Goal: Task Accomplishment & Management: Manage account settings

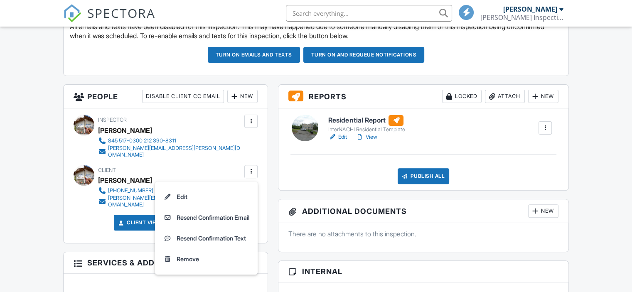
click at [181, 191] on li "Edit" at bounding box center [206, 197] width 93 height 21
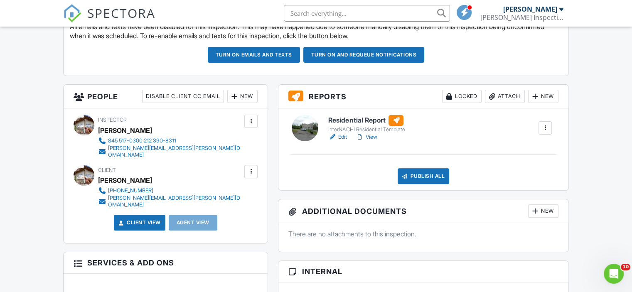
click at [252, 168] on div at bounding box center [251, 172] width 8 height 8
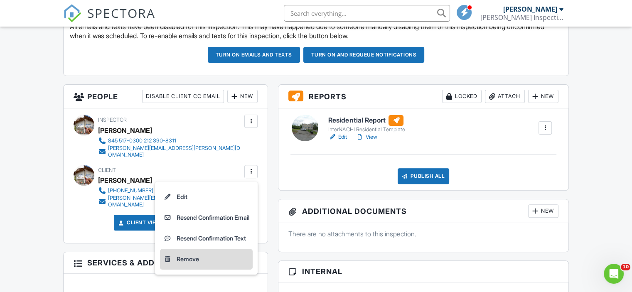
click at [191, 256] on div "Remove" at bounding box center [188, 259] width 22 height 10
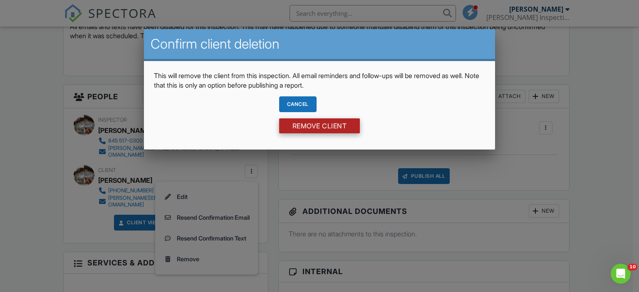
click at [314, 126] on input "Remove Client" at bounding box center [319, 126] width 81 height 15
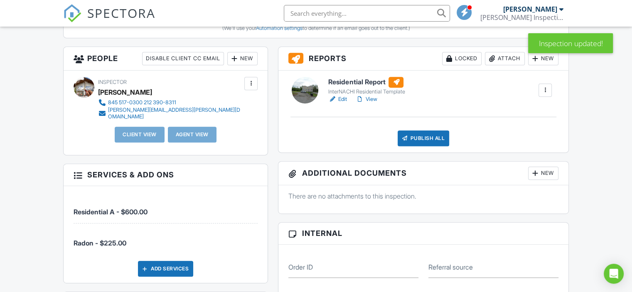
click at [240, 59] on div "New" at bounding box center [242, 58] width 30 height 13
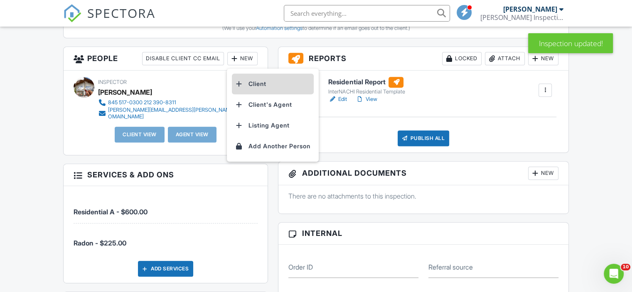
click at [248, 80] on li "Client" at bounding box center [273, 84] width 82 height 21
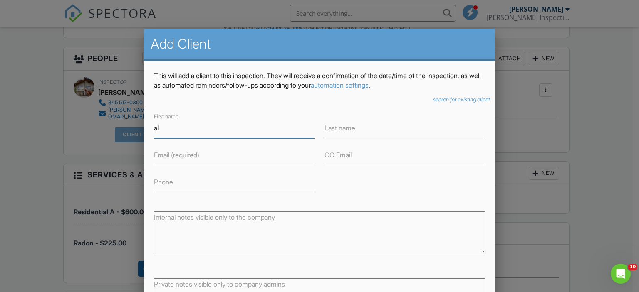
type input "a"
type input "[PERSON_NAME]"
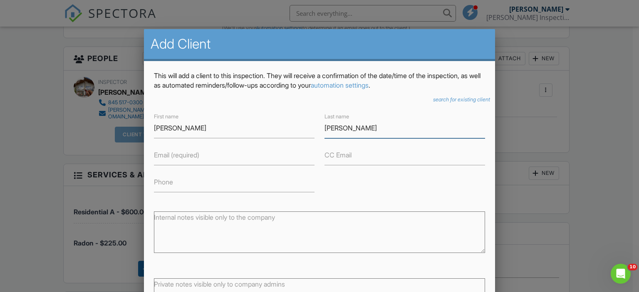
type input "[PERSON_NAME]"
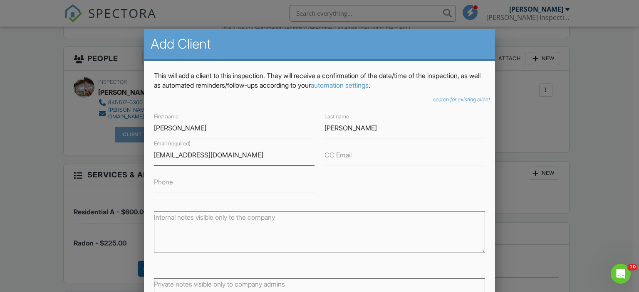
type input "[EMAIL_ADDRESS][DOMAIN_NAME]"
click at [200, 183] on input "Phone" at bounding box center [234, 182] width 161 height 20
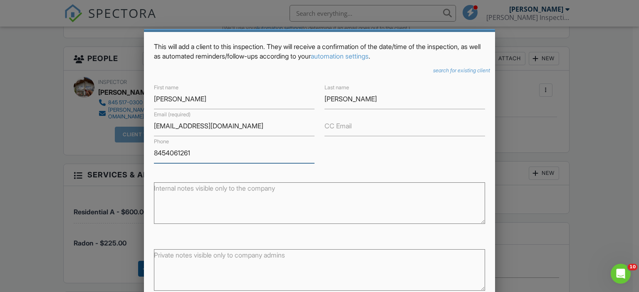
scroll to position [56, 0]
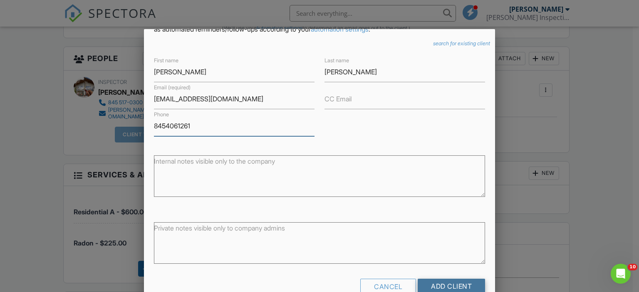
type input "8454061261"
click at [436, 282] on input "Add Client" at bounding box center [450, 286] width 67 height 15
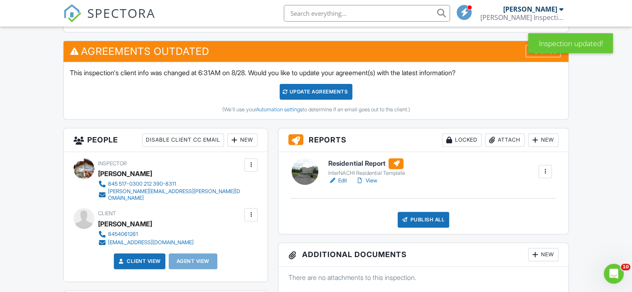
scroll to position [291, 0]
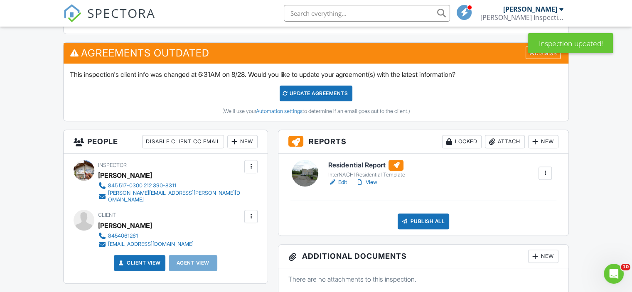
click at [340, 183] on link "Edit" at bounding box center [337, 182] width 19 height 8
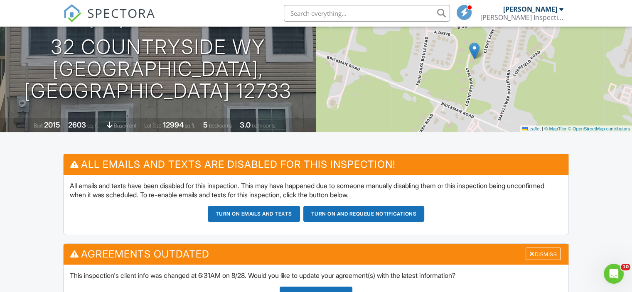
scroll to position [166, 0]
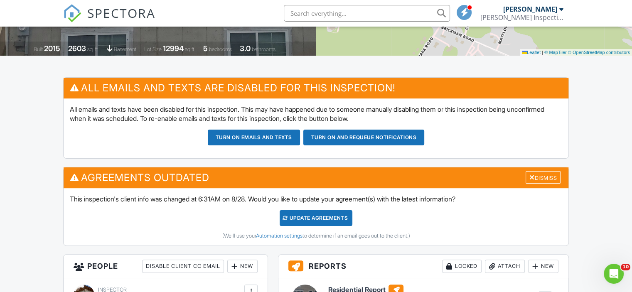
click at [334, 215] on div "Update Agreements" at bounding box center [316, 218] width 73 height 16
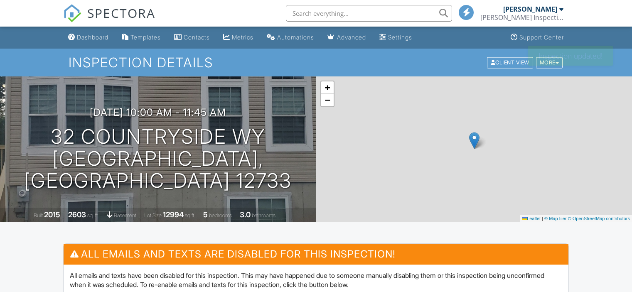
scroll to position [166, 0]
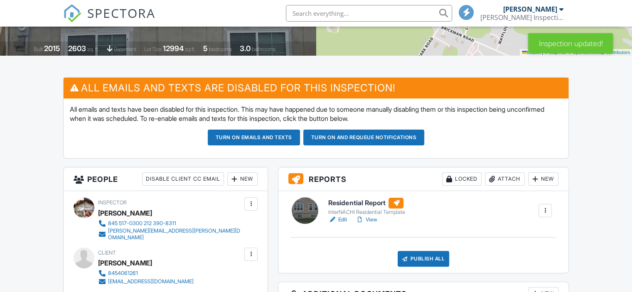
click at [371, 217] on link "View" at bounding box center [367, 220] width 22 height 8
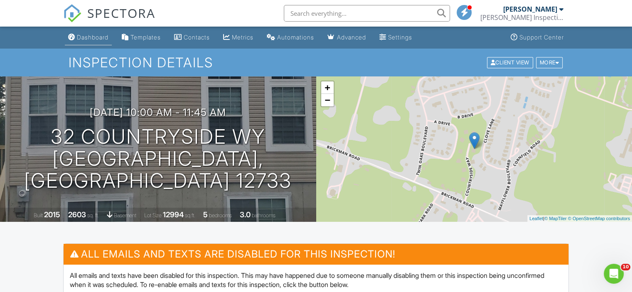
click at [103, 37] on div "Dashboard" at bounding box center [93, 37] width 32 height 7
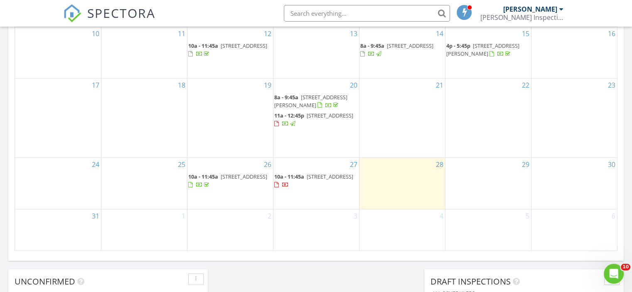
scroll to position [541, 0]
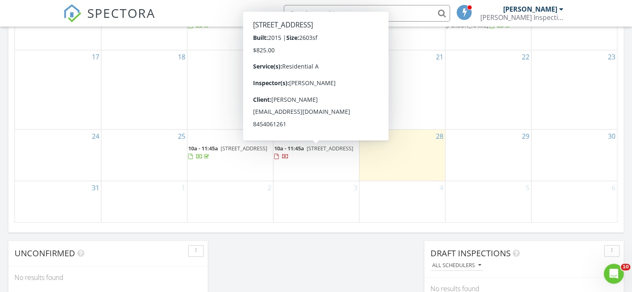
click at [306, 157] on body "SPECTORA [PERSON_NAME] [PERSON_NAME] Inspections LLC Role: Inspector Change Rol…" at bounding box center [316, 44] width 632 height 1170
click at [307, 152] on span "[STREET_ADDRESS]" at bounding box center [330, 148] width 47 height 7
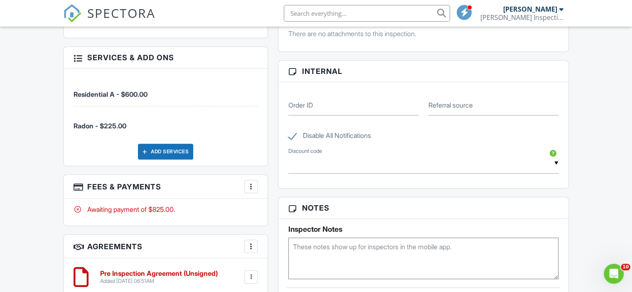
scroll to position [555, 0]
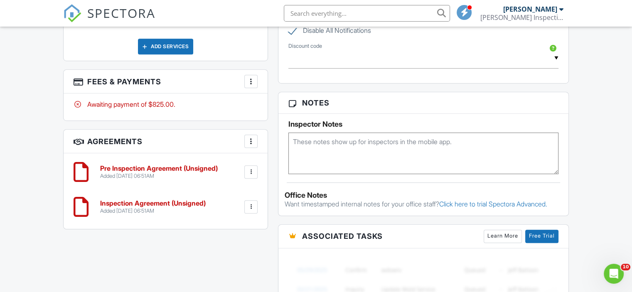
click at [293, 30] on label "Disable All Notifications" at bounding box center [330, 32] width 83 height 10
checkbox input "false"
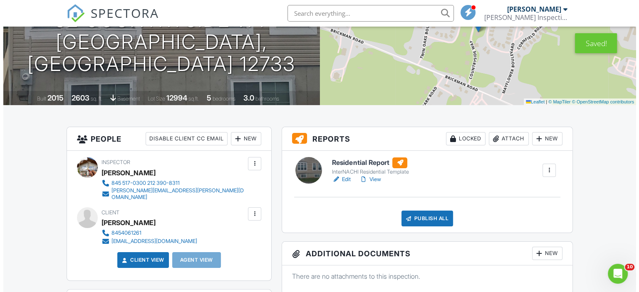
scroll to position [216, 0]
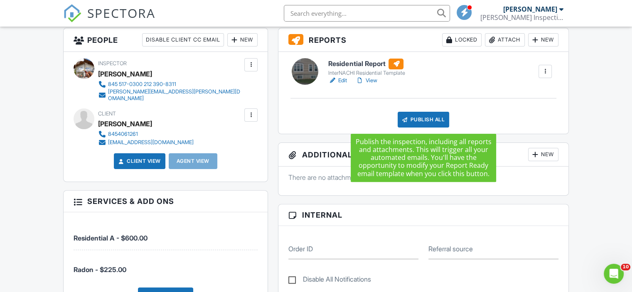
click at [416, 119] on div "Publish All" at bounding box center [424, 120] width 52 height 16
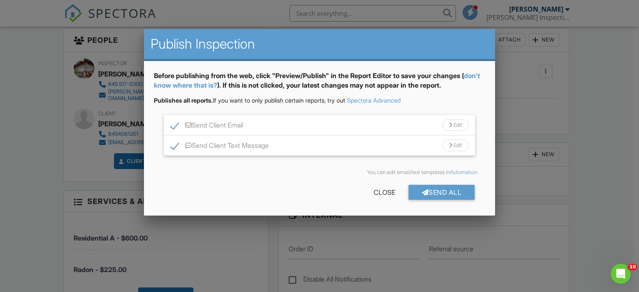
click at [452, 194] on div "Send All" at bounding box center [441, 192] width 67 height 15
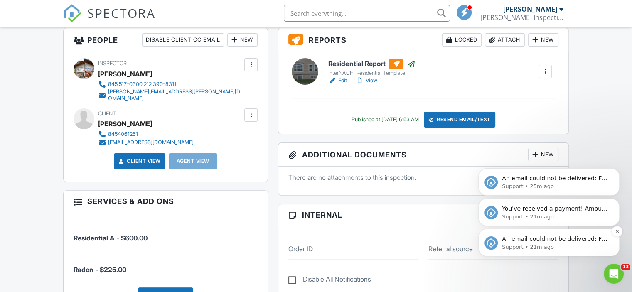
click at [548, 243] on div "An email could not be delivered: For more information, view Why emails don't ge…" at bounding box center [556, 239] width 110 height 11
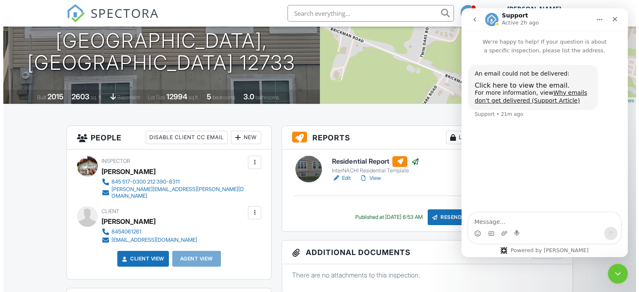
scroll to position [166, 0]
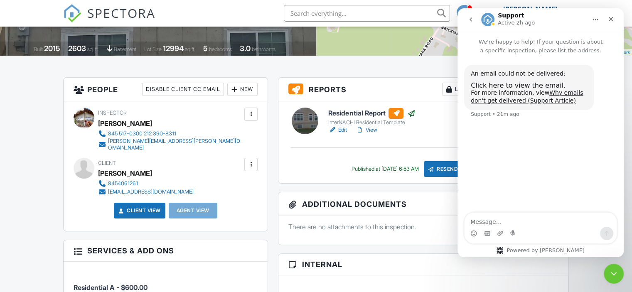
click at [250, 162] on div at bounding box center [251, 165] width 8 height 8
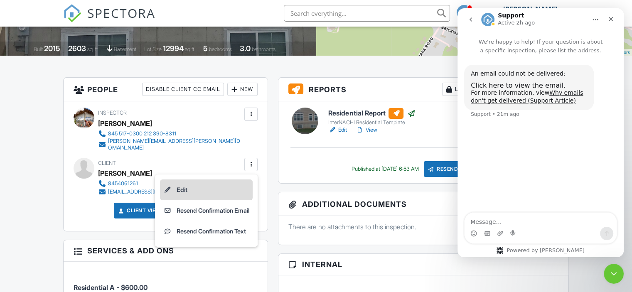
click at [190, 184] on li "Edit" at bounding box center [206, 190] width 93 height 21
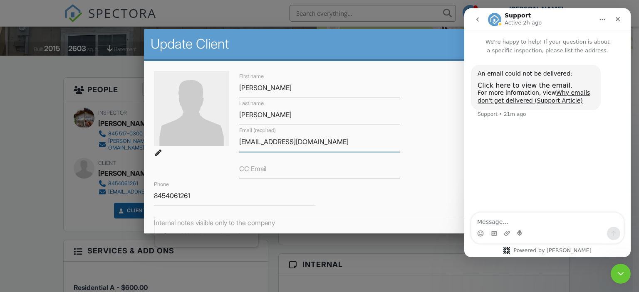
click at [243, 142] on input "[EMAIL_ADDRESS][DOMAIN_NAME]" at bounding box center [319, 142] width 161 height 20
type input "[EMAIL_ADDRESS][DOMAIN_NAME]"
click at [618, 21] on icon "Close" at bounding box center [617, 19] width 7 height 7
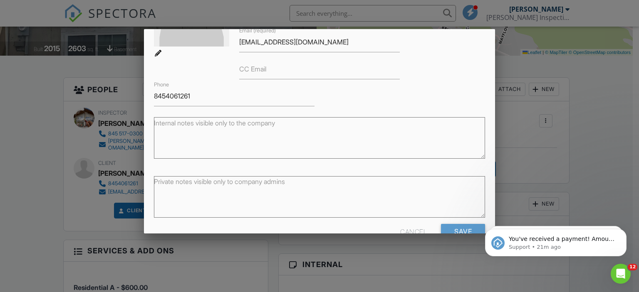
scroll to position [121, 0]
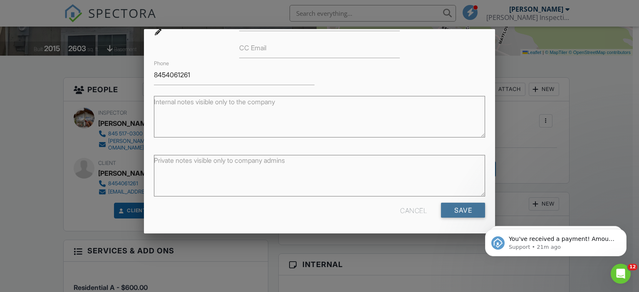
click at [459, 205] on input "Save" at bounding box center [463, 210] width 44 height 15
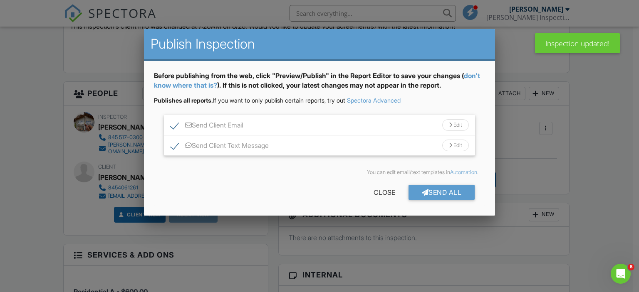
click at [170, 146] on label "Send Client Text Message" at bounding box center [219, 147] width 98 height 10
checkbox input "false"
click at [439, 195] on div "Send All" at bounding box center [441, 192] width 67 height 15
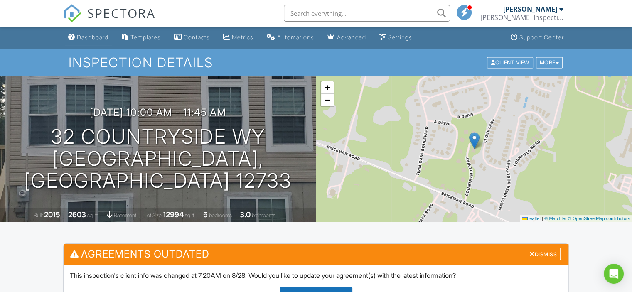
click at [102, 40] on div "Dashboard" at bounding box center [93, 37] width 32 height 7
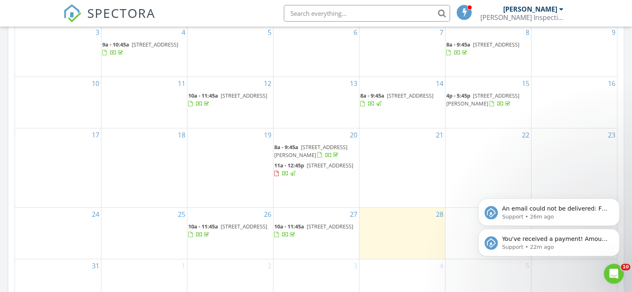
click at [620, 230] on button "Dismiss notification" at bounding box center [617, 231] width 9 height 9
click at [617, 229] on button "Dismiss notification" at bounding box center [617, 231] width 11 height 11
